Goal: Information Seeking & Learning: Compare options

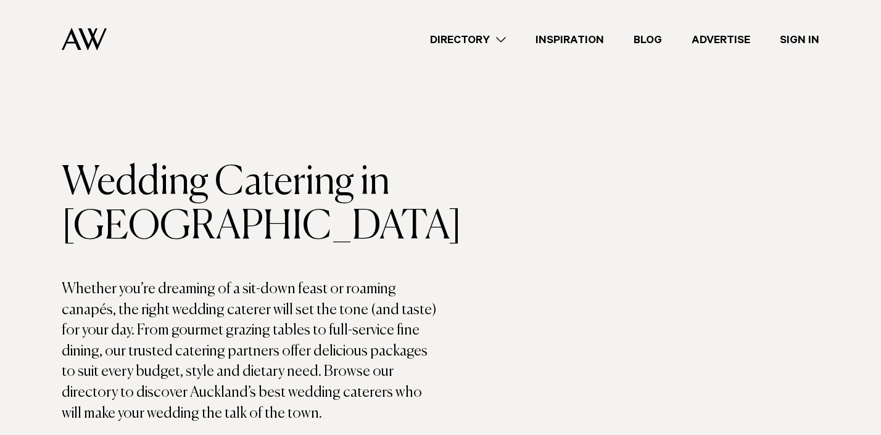
click at [498, 36] on link "Directory" at bounding box center [467, 39] width 105 height 17
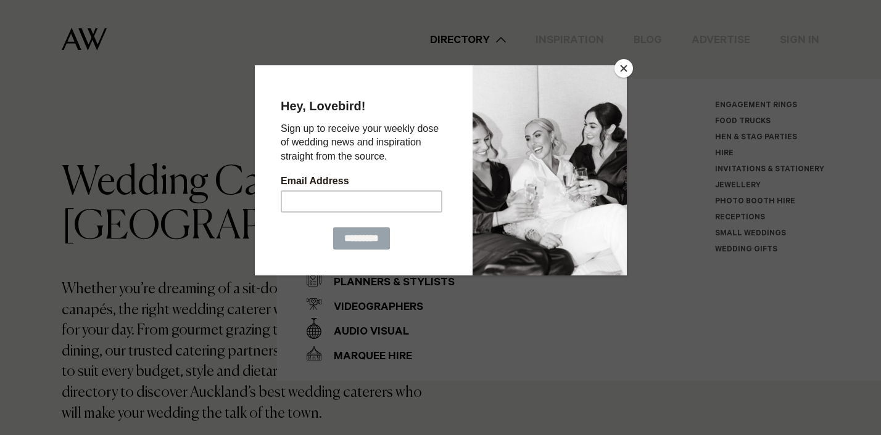
click at [625, 68] on button "Close" at bounding box center [623, 68] width 19 height 19
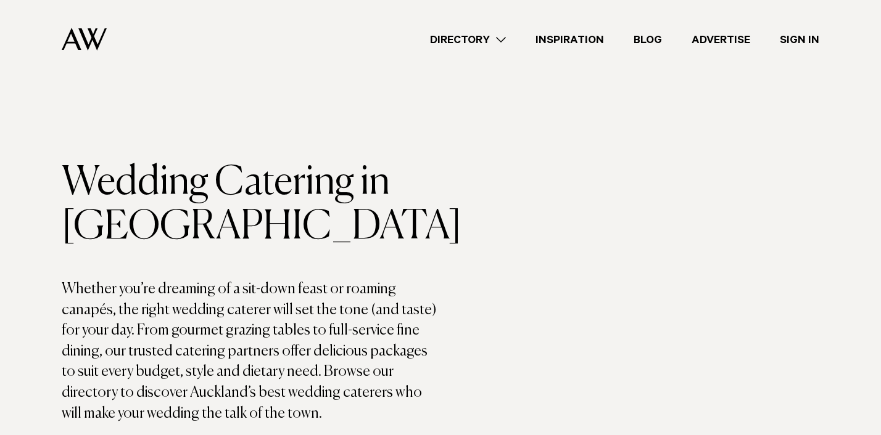
click at [503, 36] on link "Directory" at bounding box center [467, 39] width 105 height 17
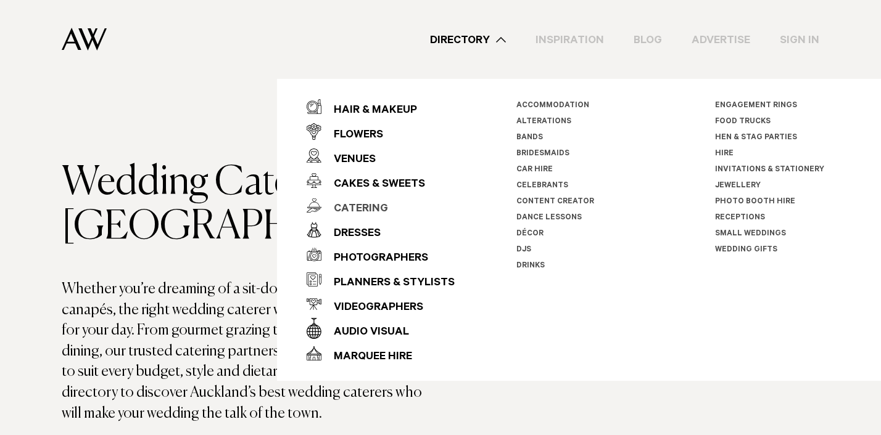
click at [367, 207] on div "Catering" at bounding box center [354, 209] width 67 height 25
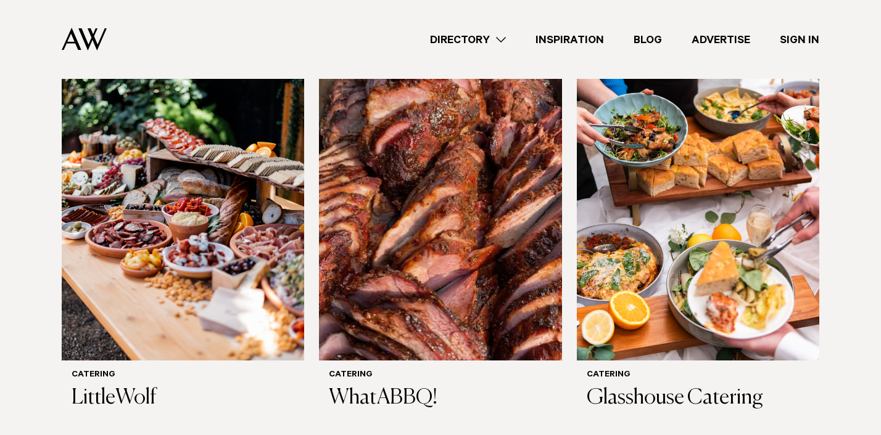
scroll to position [448, 0]
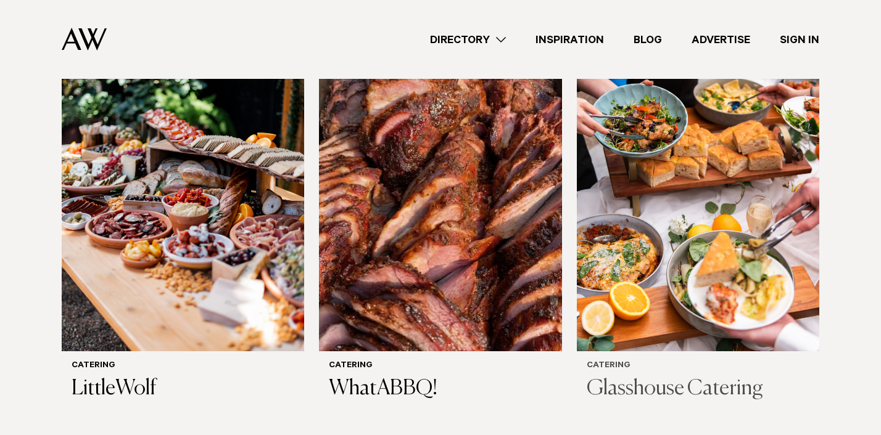
click at [625, 382] on h3 "Glasshouse Catering" at bounding box center [698, 389] width 223 height 25
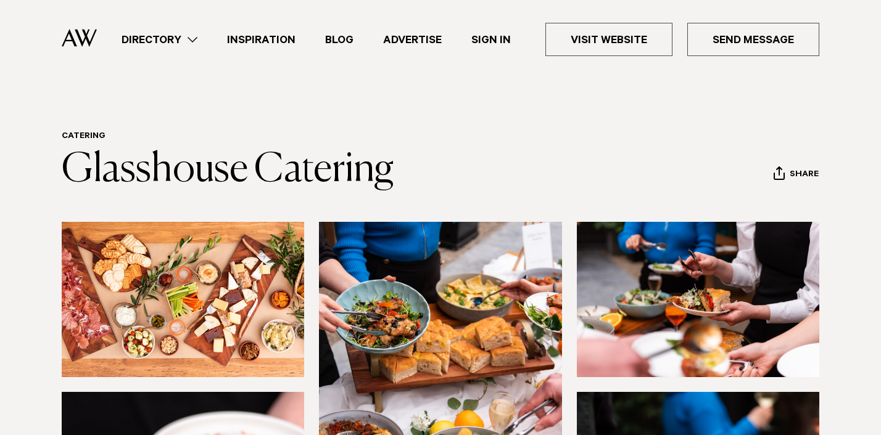
click at [192, 40] on link "Directory" at bounding box center [159, 39] width 105 height 17
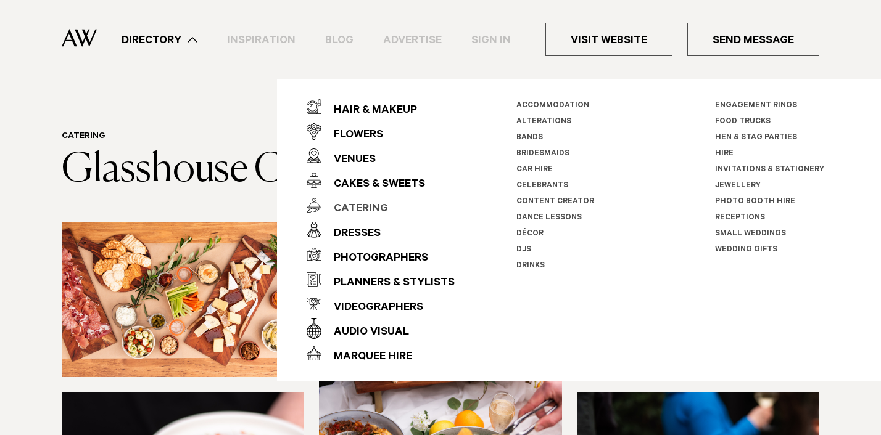
click at [371, 207] on div "Catering" at bounding box center [354, 209] width 67 height 25
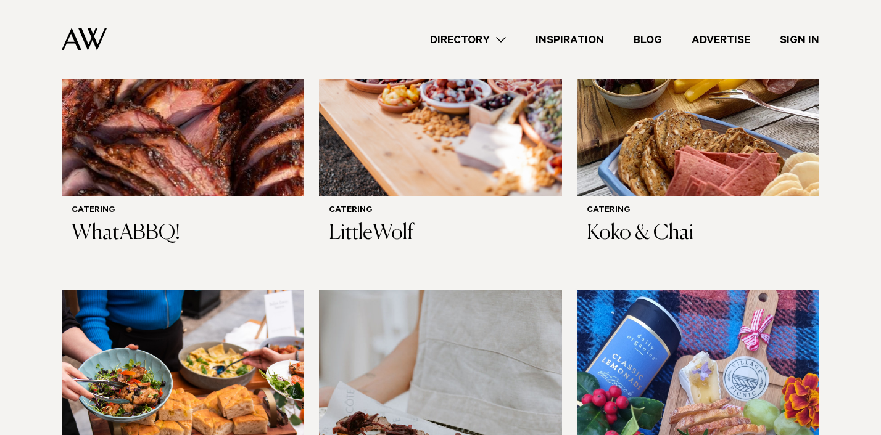
scroll to position [597, 0]
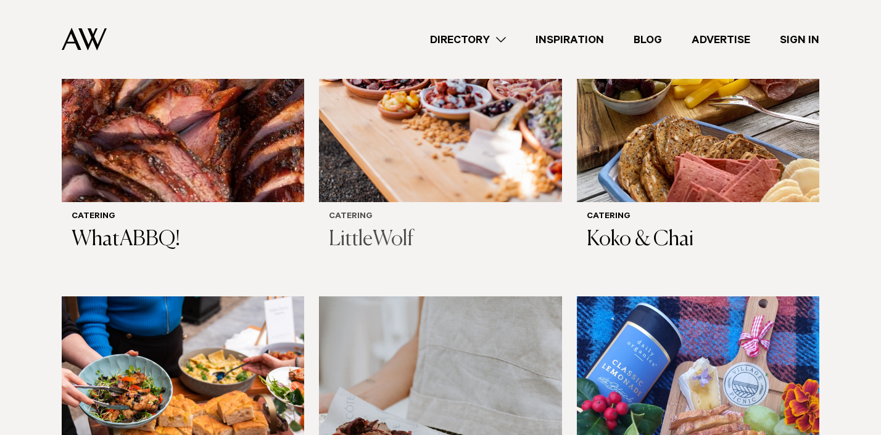
click at [377, 236] on h3 "LittleWolf" at bounding box center [440, 240] width 223 height 25
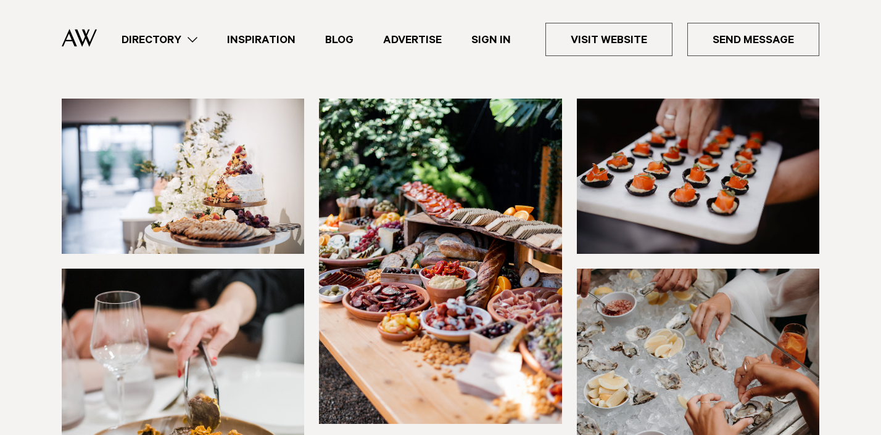
scroll to position [126, 0]
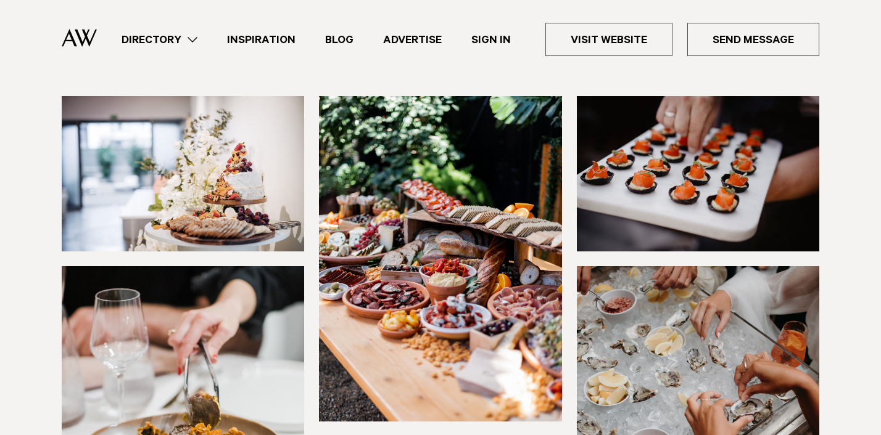
click at [195, 39] on link "Directory" at bounding box center [159, 39] width 105 height 17
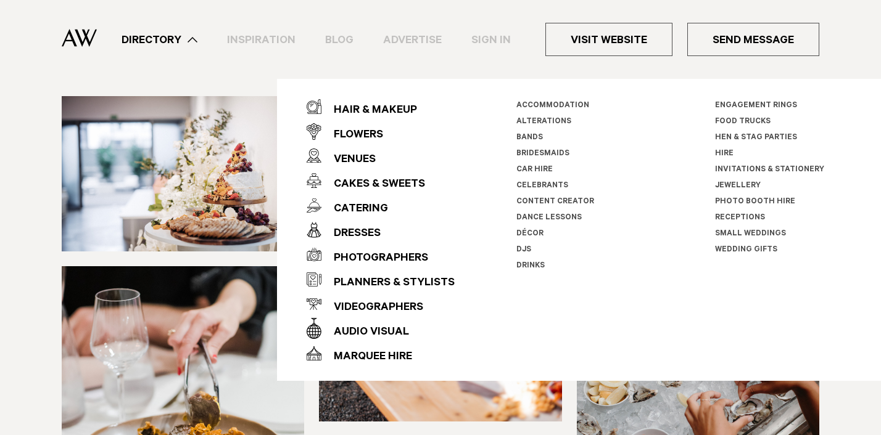
scroll to position [78, 0]
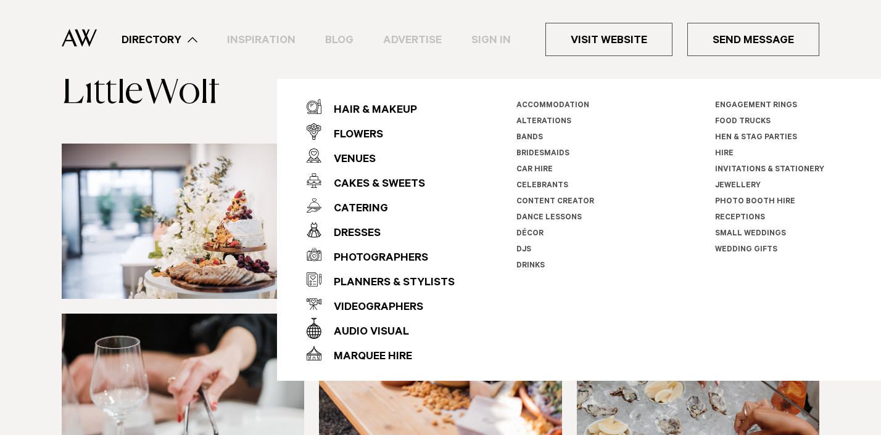
click at [195, 39] on link "Directory" at bounding box center [159, 39] width 105 height 17
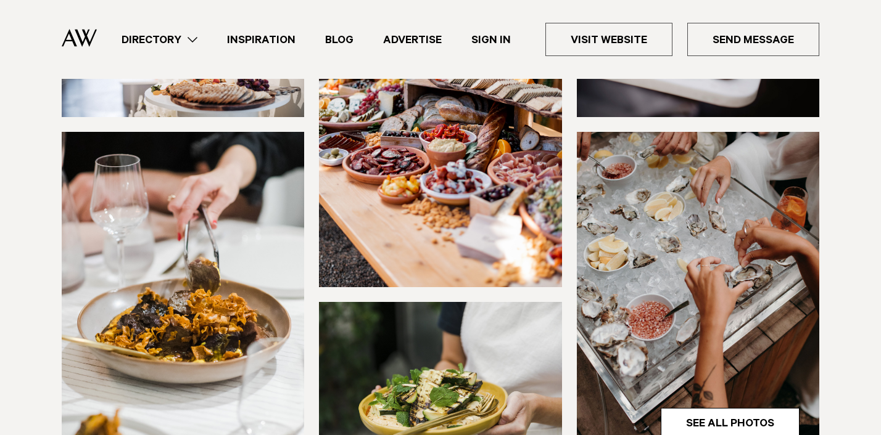
scroll to position [261, 0]
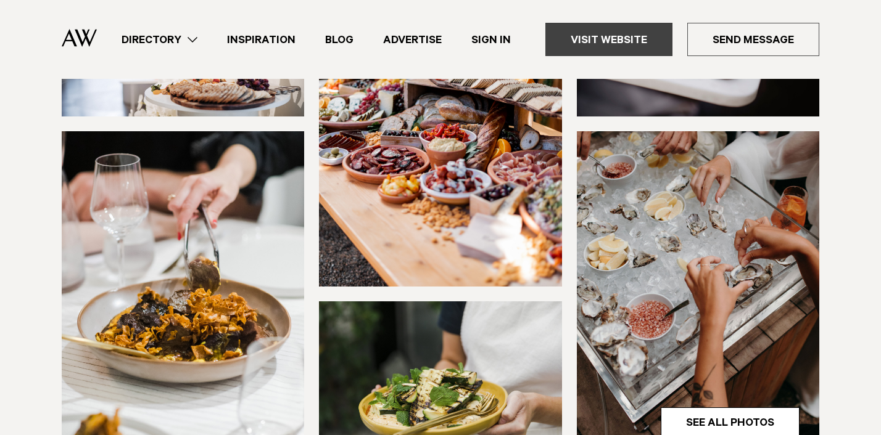
click at [600, 43] on link "Visit Website" at bounding box center [608, 39] width 127 height 33
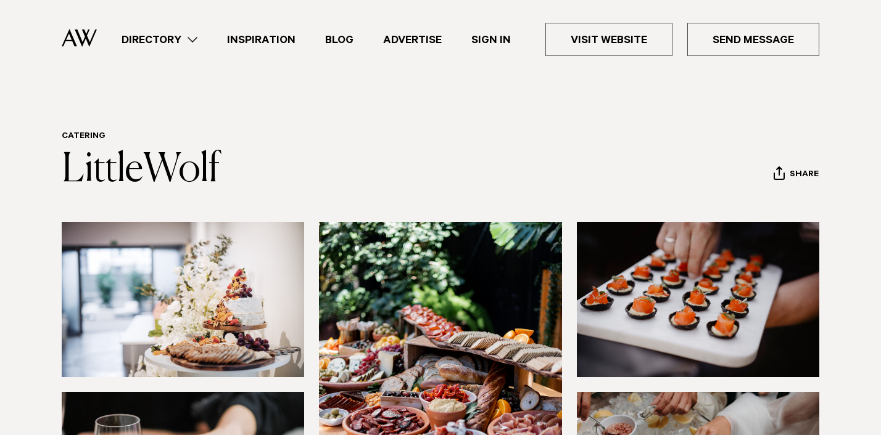
scroll to position [0, 0]
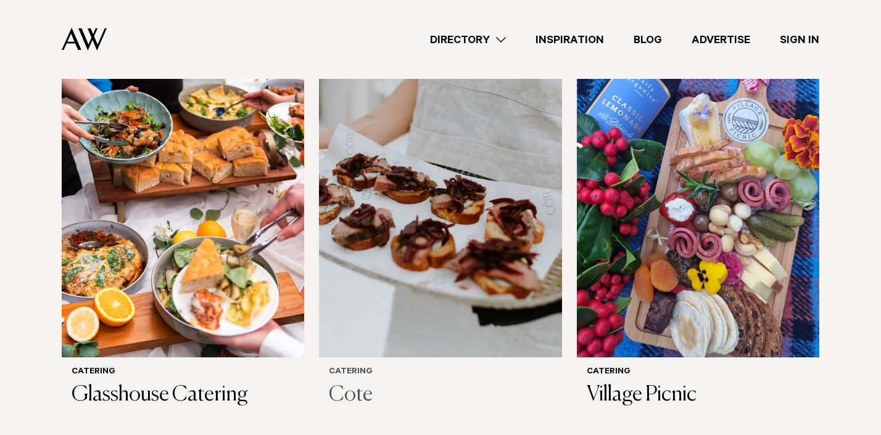
scroll to position [866, 0]
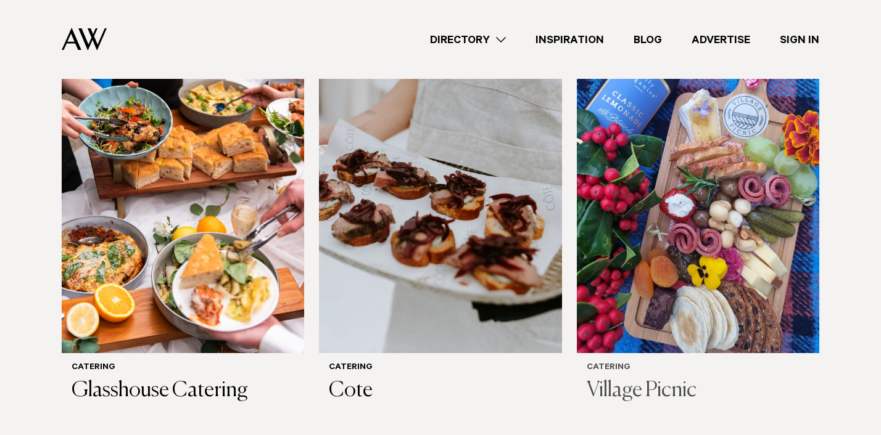
click at [624, 387] on h3 "Village Picnic" at bounding box center [698, 391] width 223 height 25
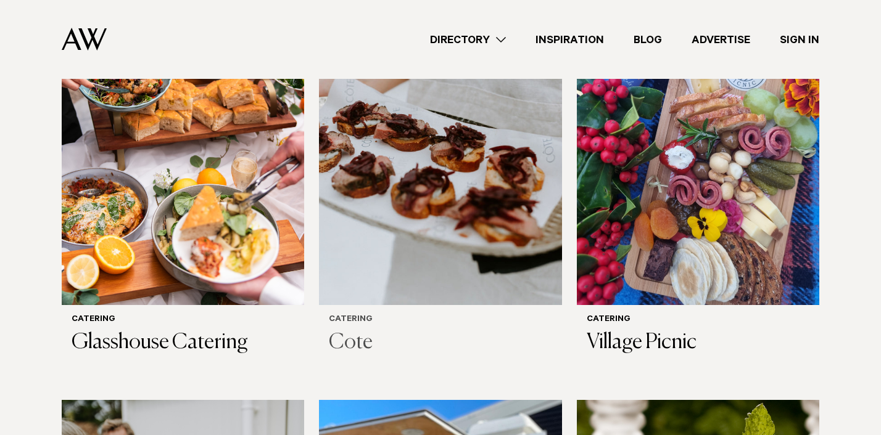
scroll to position [918, 0]
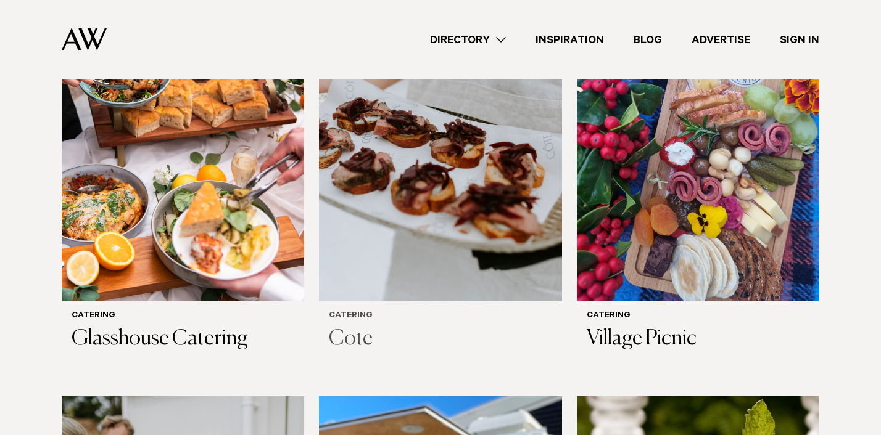
click at [418, 279] on img at bounding box center [440, 139] width 242 height 326
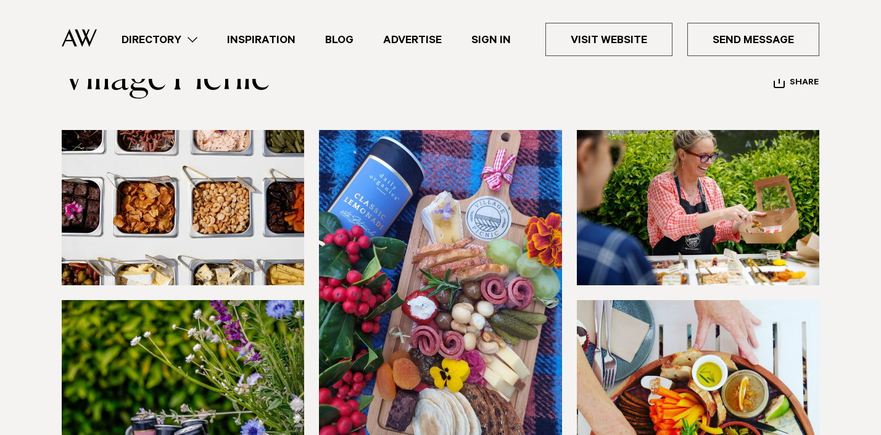
scroll to position [81, 0]
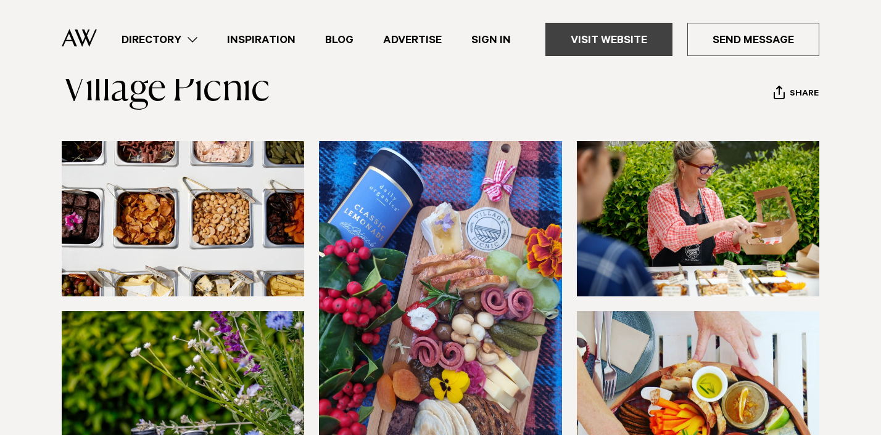
click at [599, 44] on link "Visit Website" at bounding box center [608, 39] width 127 height 33
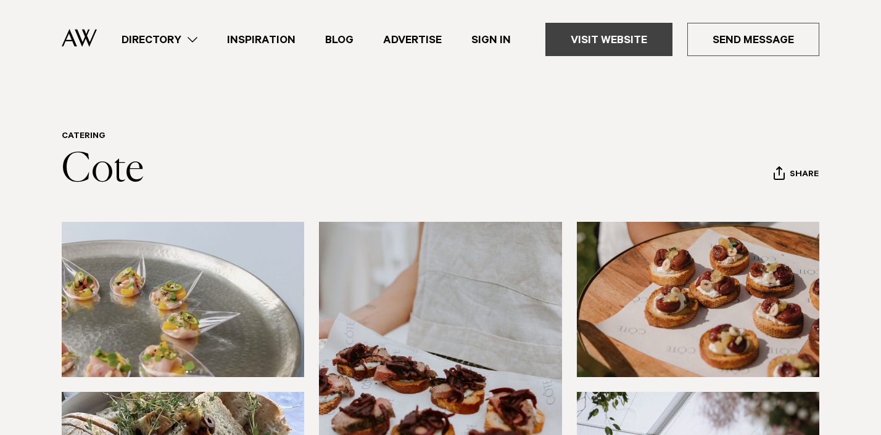
click at [622, 48] on link "Visit Website" at bounding box center [608, 39] width 127 height 33
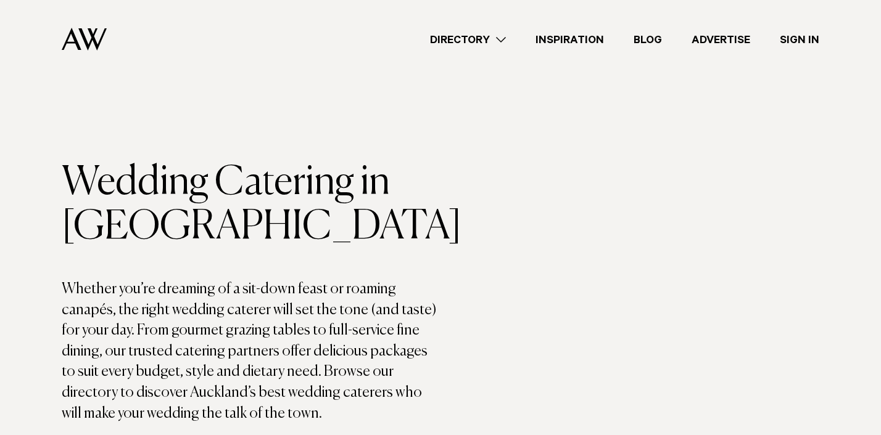
scroll to position [448, 0]
